Goal: Use online tool/utility: Use online tool/utility

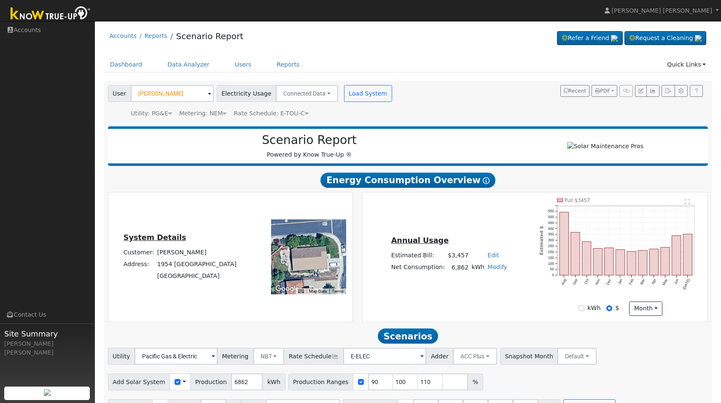
click at [357, 252] on div "Annual Usage Estimated Bill: $3,457 Edit Estimated Bill $ Annual Net Consumptio…" at bounding box center [534, 257] width 355 height 130
click at [427, 385] on input "176" at bounding box center [430, 382] width 25 height 17
click at [427, 385] on input "177" at bounding box center [430, 382] width 25 height 17
click at [427, 385] on input "178" at bounding box center [430, 382] width 25 height 17
click at [427, 385] on input "179" at bounding box center [430, 382] width 25 height 17
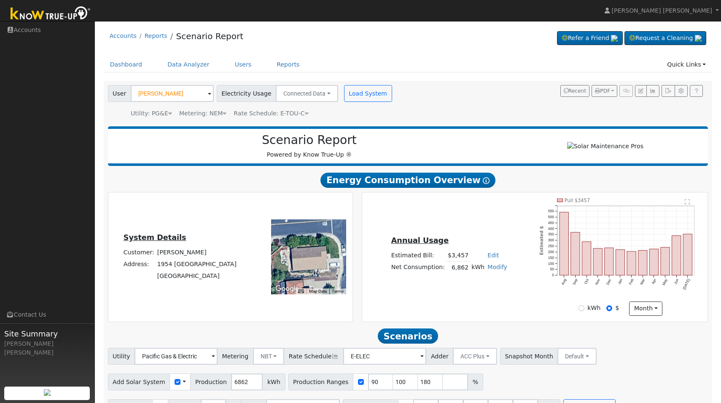
click at [427, 385] on input "180" at bounding box center [430, 382] width 25 height 17
click at [427, 385] on input "181" at bounding box center [430, 382] width 25 height 17
click at [427, 385] on input "182" at bounding box center [430, 382] width 25 height 17
click at [427, 385] on input "183" at bounding box center [430, 382] width 25 height 17
click at [427, 385] on input "204" at bounding box center [430, 382] width 25 height 17
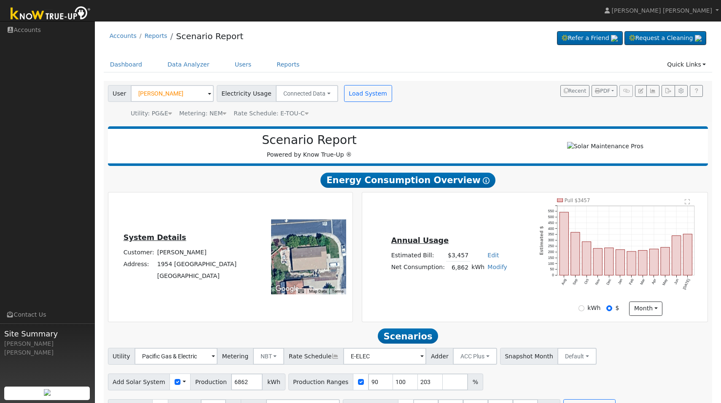
click at [427, 390] on input "203" at bounding box center [430, 382] width 25 height 17
click at [427, 390] on input "202" at bounding box center [430, 382] width 25 height 17
type input "201"
click at [427, 390] on input "201" at bounding box center [430, 382] width 25 height 17
click at [402, 384] on input "161" at bounding box center [405, 382] width 25 height 17
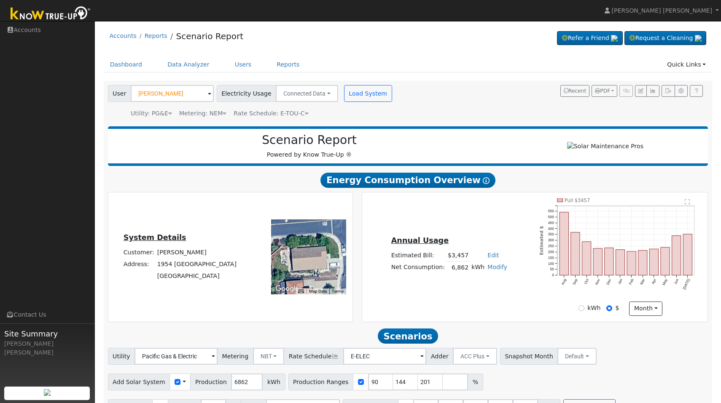
click at [402, 389] on input "144" at bounding box center [405, 382] width 25 height 17
click at [402, 385] on input "145" at bounding box center [405, 382] width 25 height 17
click at [402, 385] on input "146" at bounding box center [405, 382] width 25 height 17
click at [402, 385] on input "147" at bounding box center [405, 382] width 25 height 17
click at [402, 385] on input "148" at bounding box center [405, 382] width 25 height 17
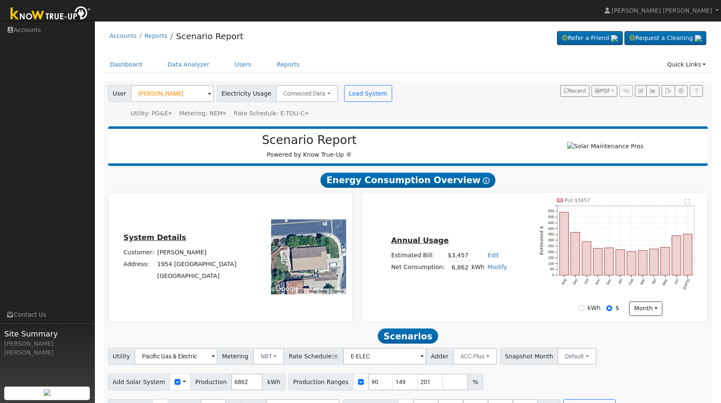
click at [402, 385] on input "149" at bounding box center [405, 382] width 25 height 17
type input "150"
click at [402, 385] on input "150" at bounding box center [405, 382] width 25 height 17
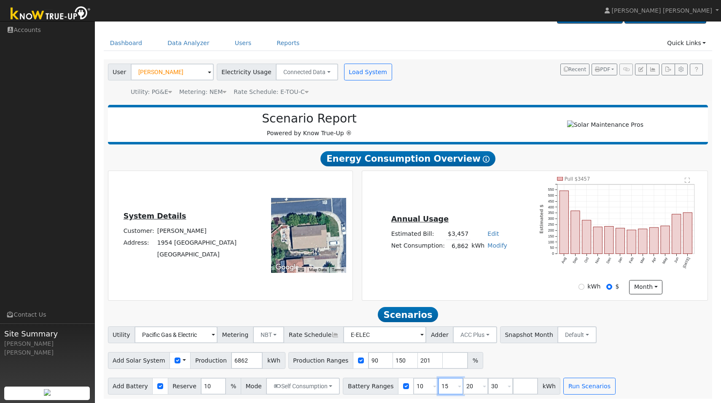
drag, startPoint x: 443, startPoint y: 385, endPoint x: 435, endPoint y: 386, distance: 8.4
click at [438, 386] on input "15" at bounding box center [450, 386] width 25 height 17
type input "13.2"
click at [514, 357] on div "Add Solar System Use CSV Data Production 6862 kWh Production Ranges 90 150 201 %" at bounding box center [407, 359] width 603 height 20
click at [575, 385] on button "Run Scenarios" at bounding box center [589, 386] width 52 height 17
